Goal: Task Accomplishment & Management: Manage account settings

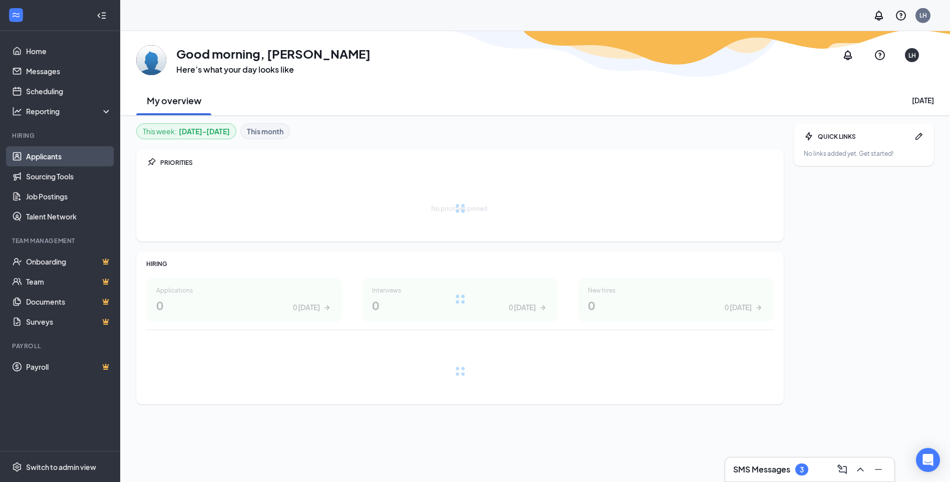
click at [54, 156] on link "Applicants" at bounding box center [69, 156] width 86 height 20
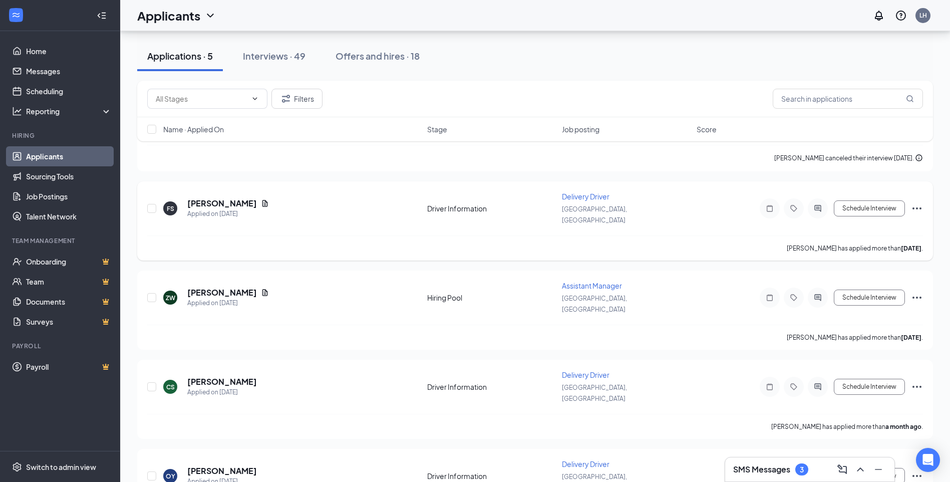
scroll to position [116, 0]
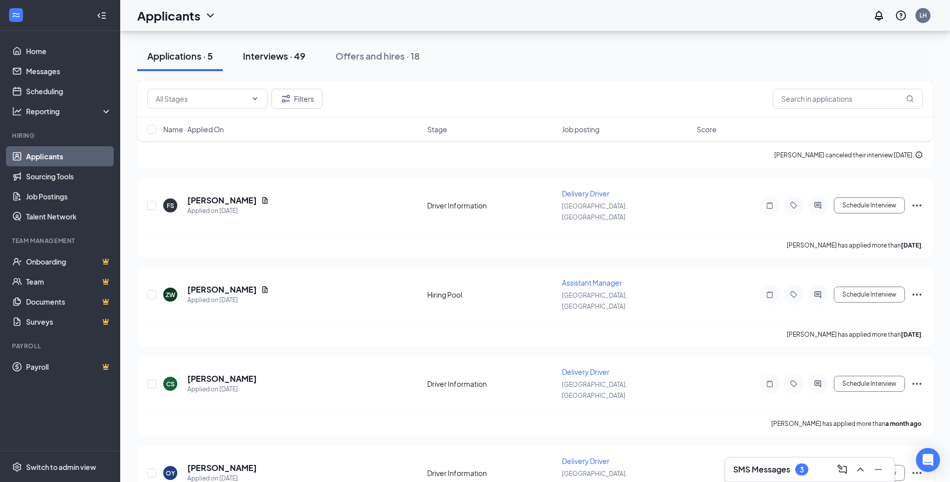
click at [290, 53] on div "Interviews · 49" at bounding box center [274, 56] width 63 height 13
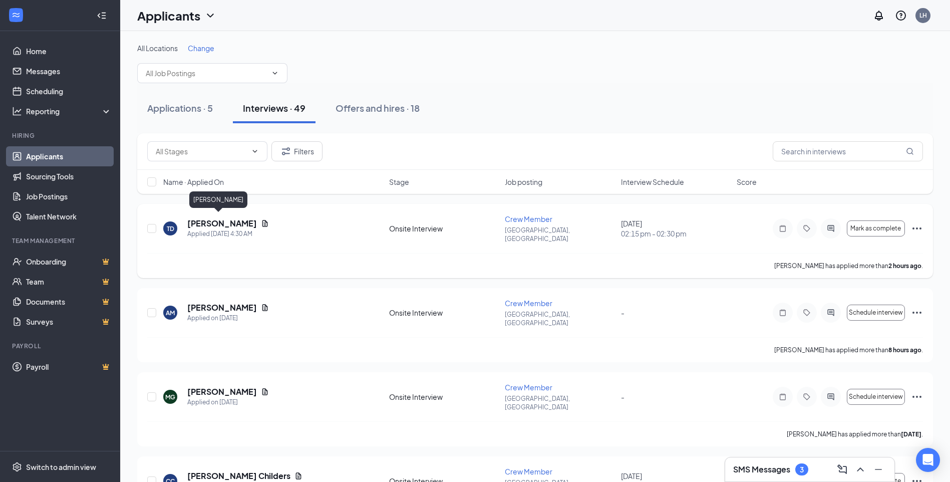
click at [207, 218] on h5 "[PERSON_NAME]" at bounding box center [222, 223] width 70 height 11
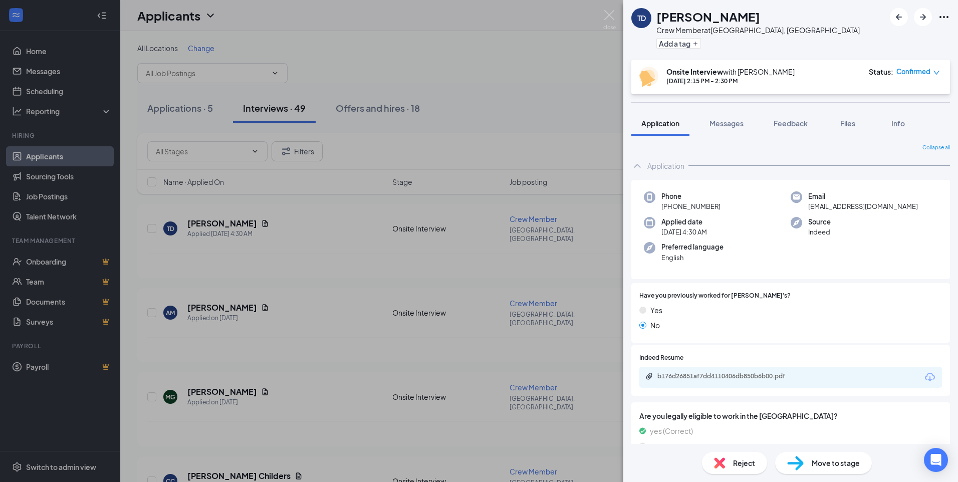
click at [286, 65] on div "TD [PERSON_NAME] Crew Member at [GEOGRAPHIC_DATA], [GEOGRAPHIC_DATA] Add a tag …" at bounding box center [479, 241] width 958 height 482
